Goal: Task Accomplishment & Management: Manage account settings

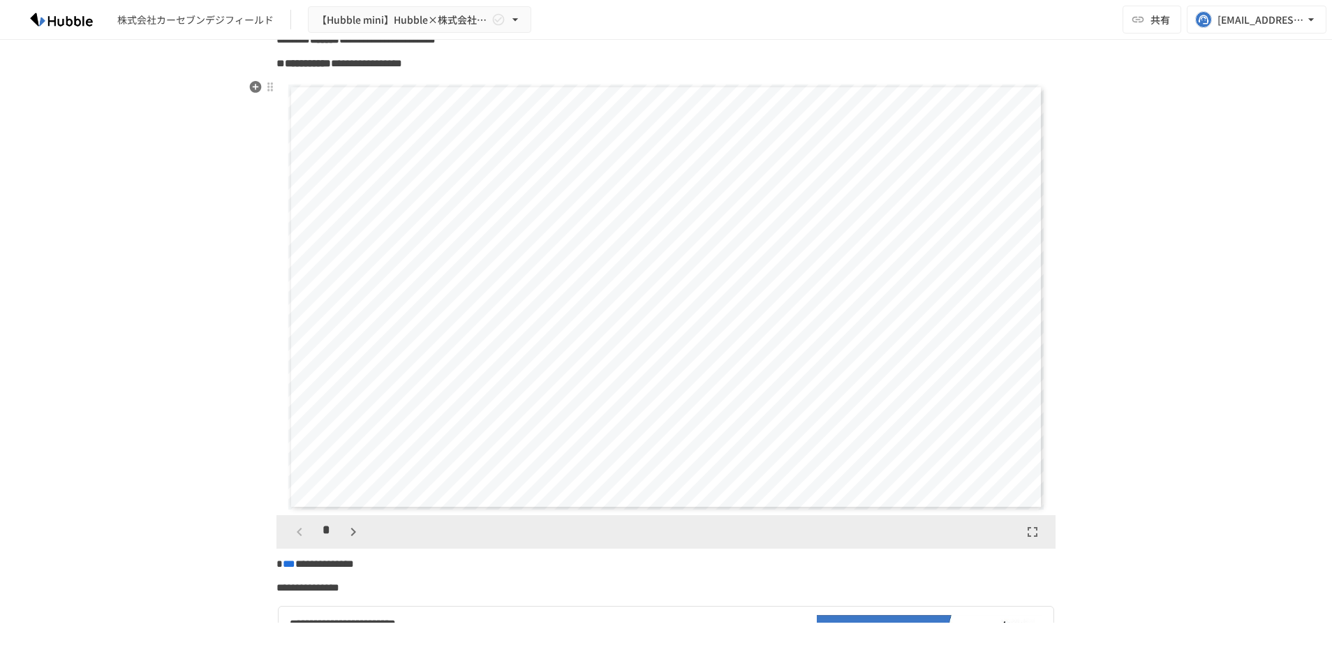
scroll to position [84, 0]
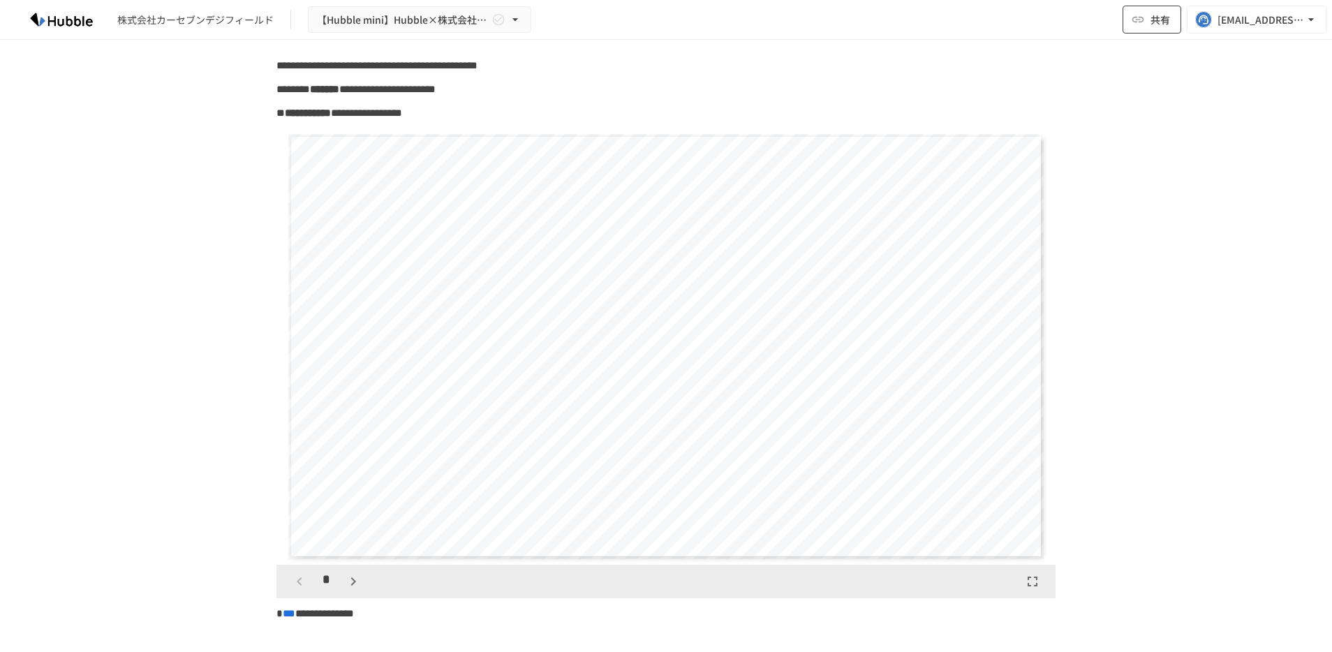
click at [1164, 15] on span "共有" at bounding box center [1160, 19] width 20 height 15
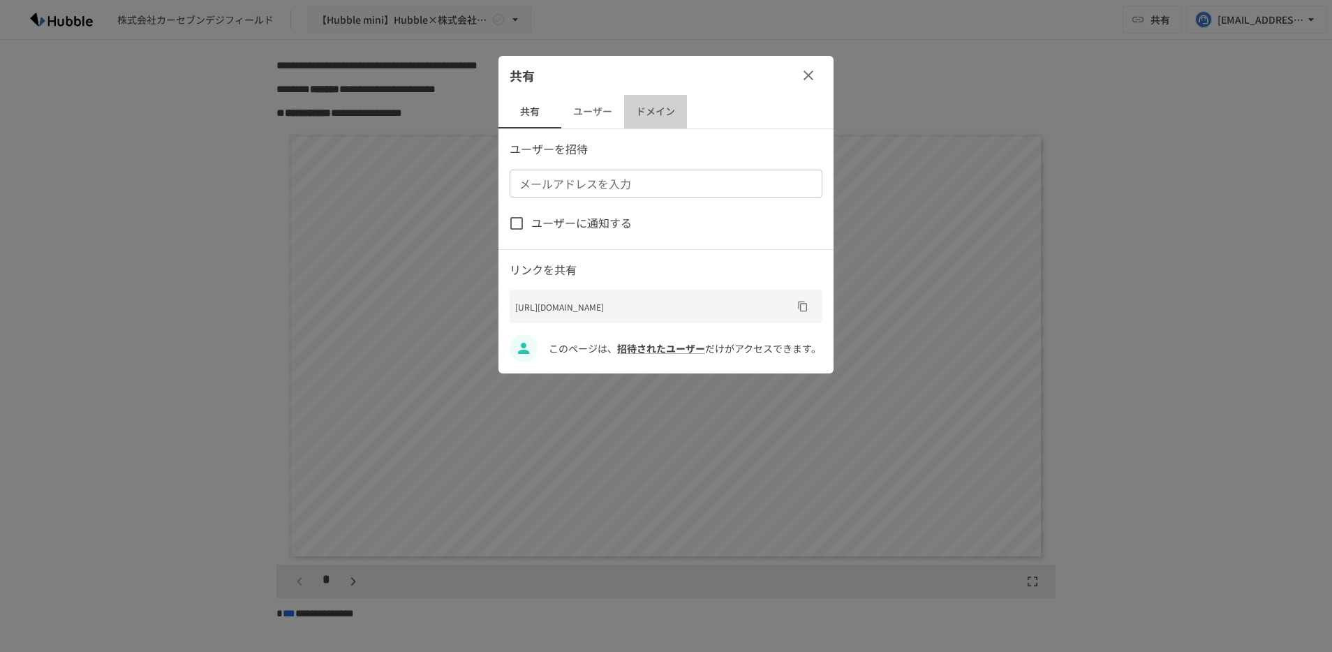
click at [643, 113] on button "ドメイン" at bounding box center [655, 112] width 63 height 34
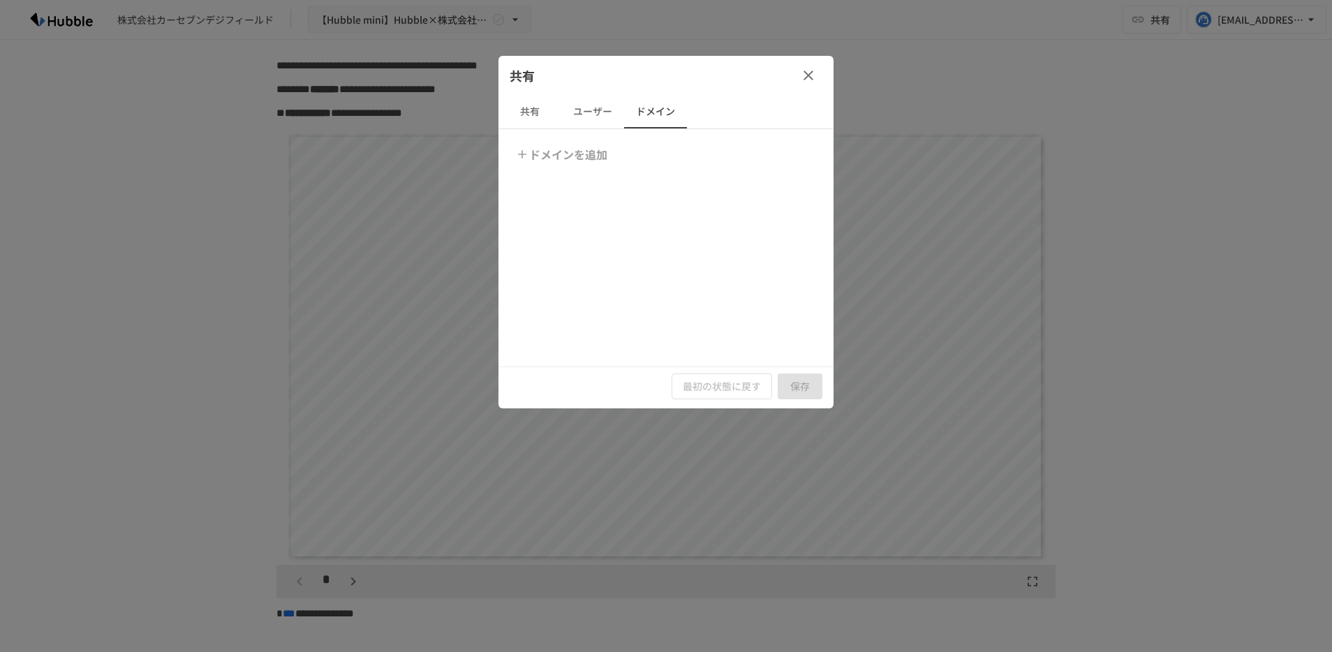
click at [585, 152] on button "ドメインを追加" at bounding box center [562, 154] width 101 height 28
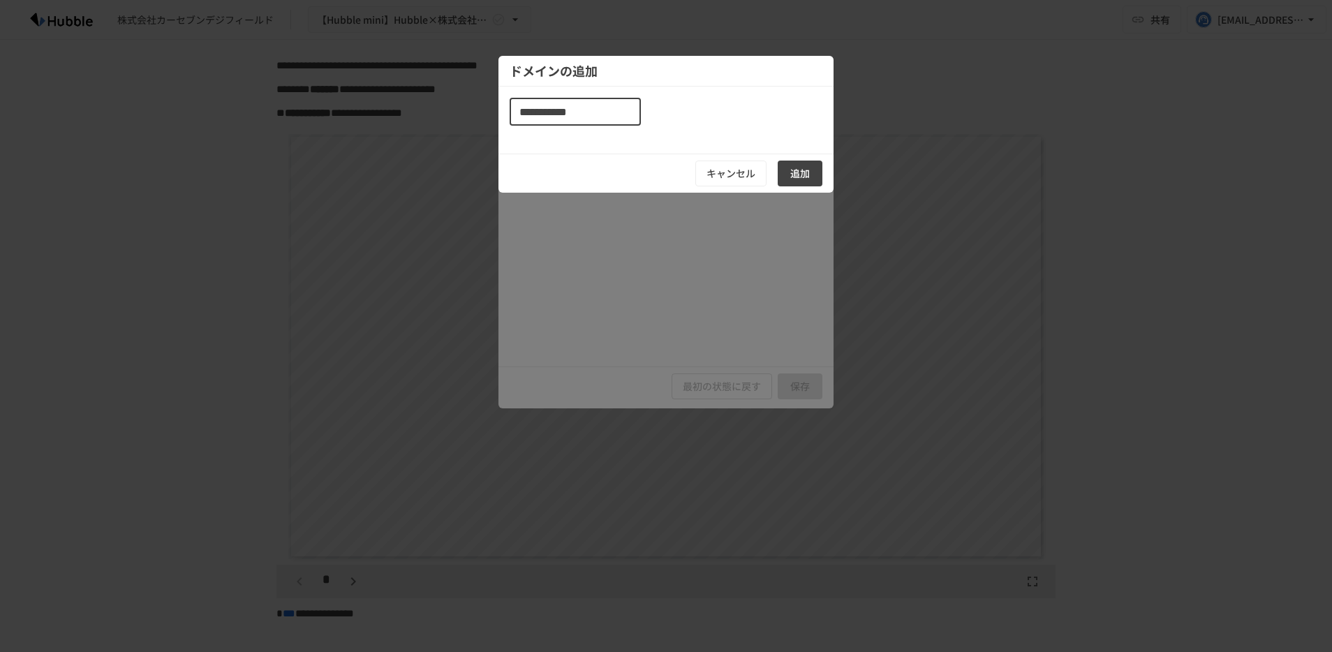
type input "**********"
click at [791, 161] on button "追加" at bounding box center [800, 174] width 45 height 26
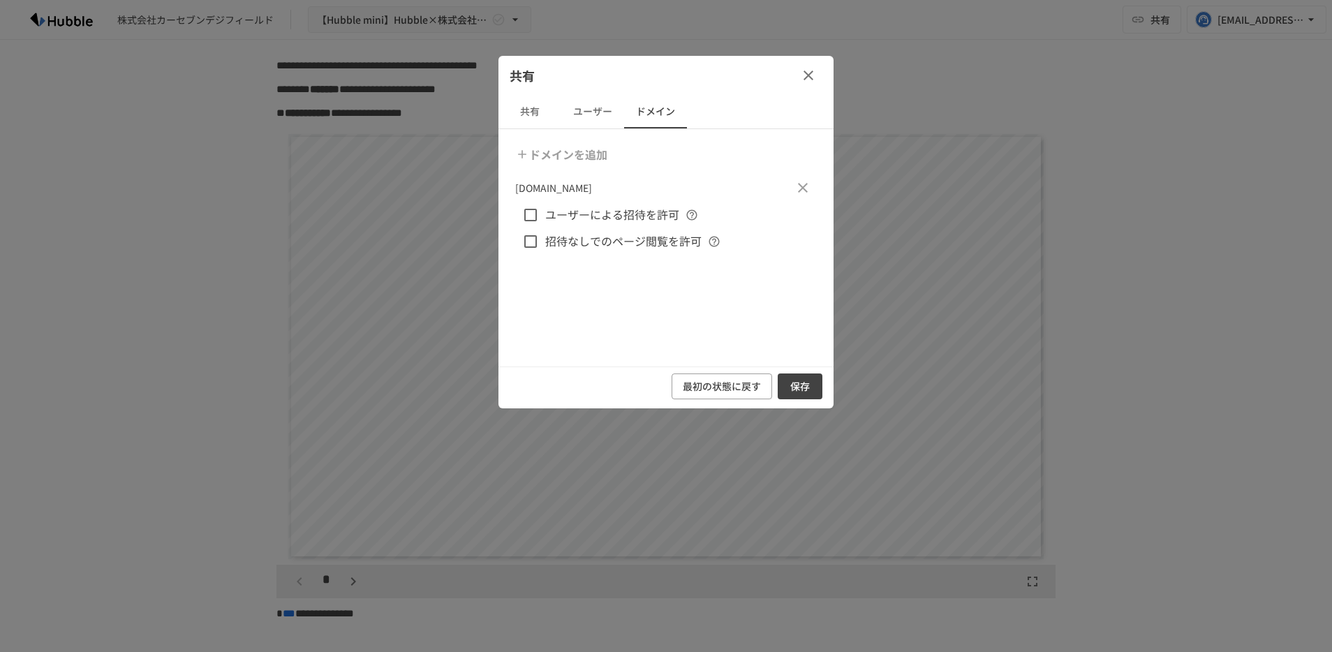
click at [664, 215] on span "ユーザーによる招待を許可" at bounding box center [612, 215] width 134 height 18
click at [664, 250] on span "招待なしでのページ閲覧を許可" at bounding box center [623, 241] width 156 height 18
click at [803, 384] on button "保存" at bounding box center [800, 386] width 45 height 26
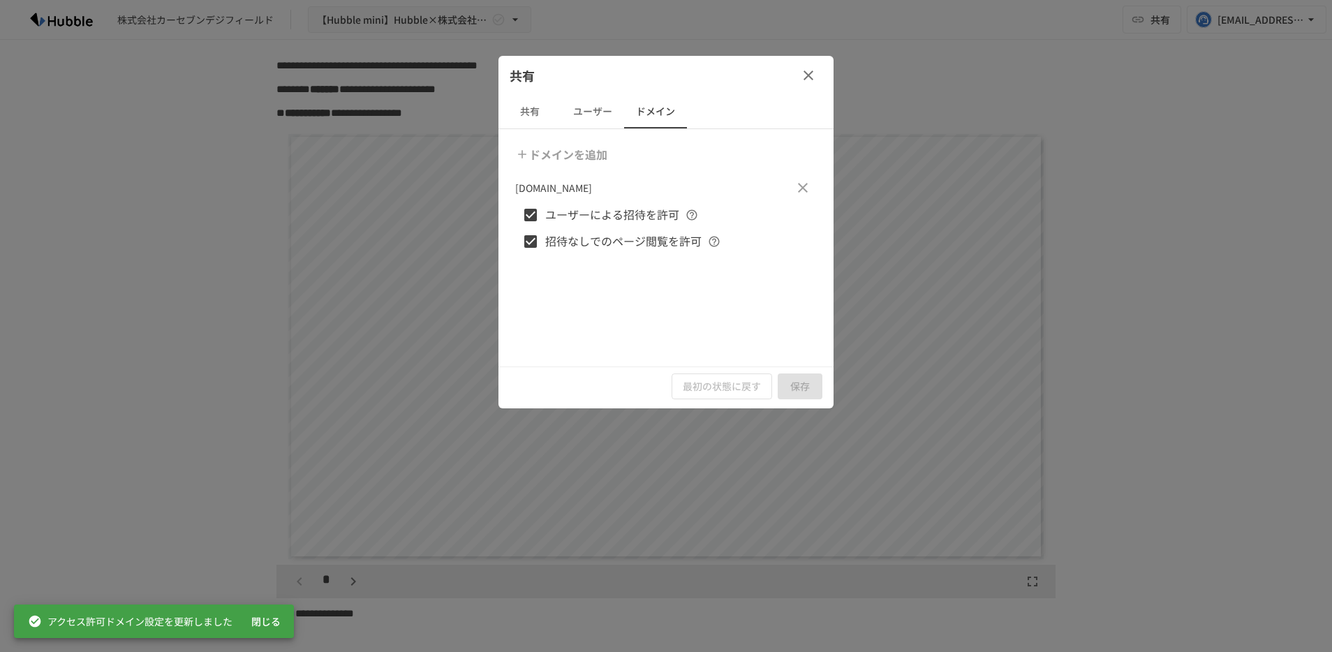
click at [542, 112] on button "共有" at bounding box center [529, 112] width 63 height 34
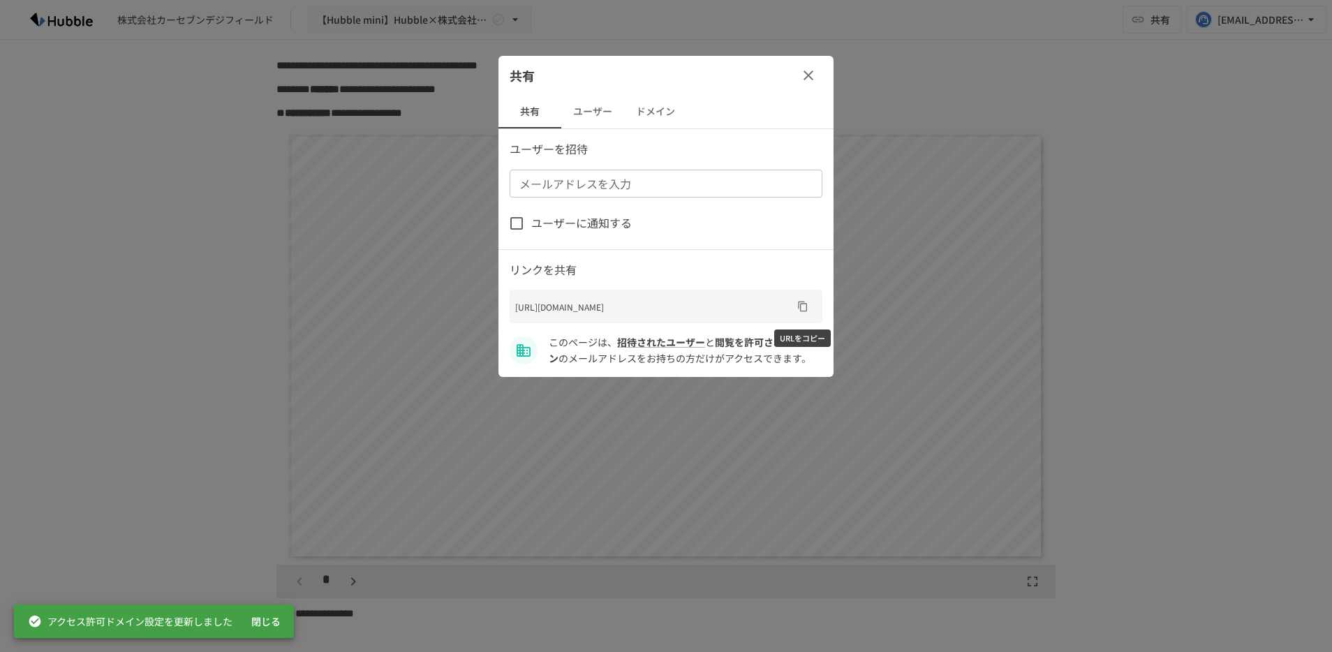
click at [798, 306] on icon "URLをコピー" at bounding box center [802, 306] width 11 height 11
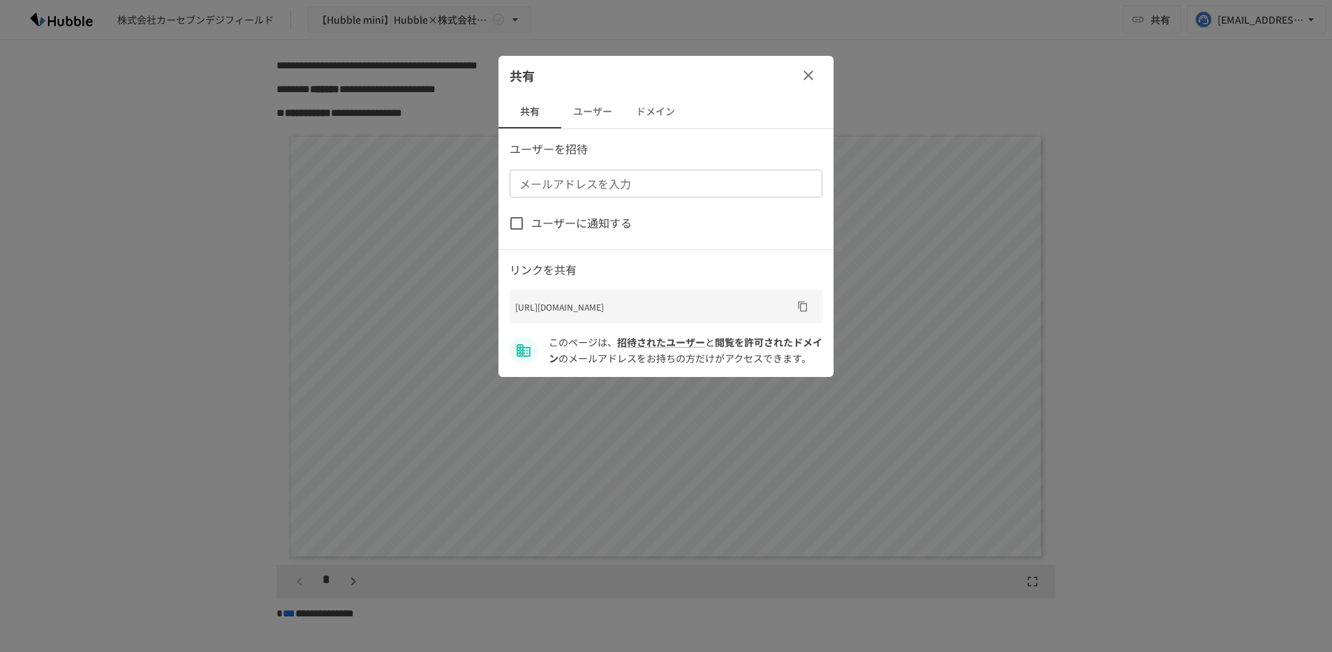
click at [699, 302] on p "[URL][DOMAIN_NAME]" at bounding box center [653, 306] width 276 height 13
click at [804, 310] on icon "URLをコピー" at bounding box center [802, 306] width 11 height 11
click at [651, 106] on button "ドメイン" at bounding box center [655, 112] width 63 height 34
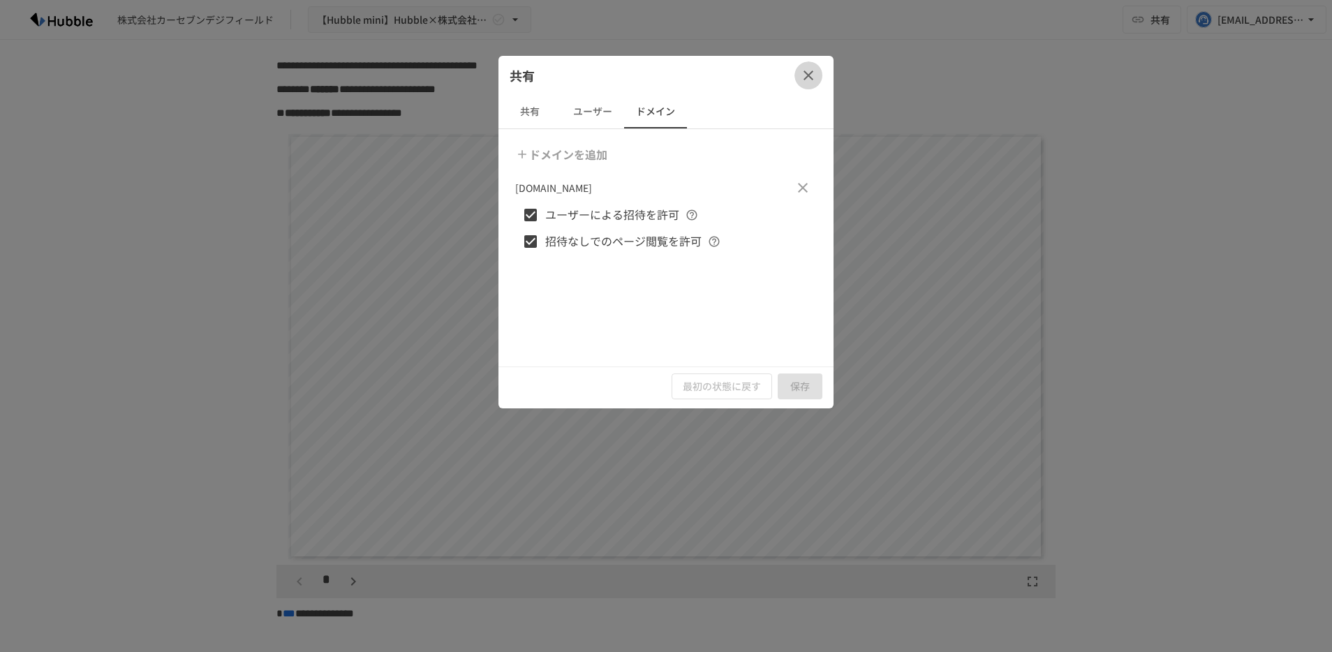
click at [803, 69] on icon "button" at bounding box center [808, 75] width 17 height 17
